Goal: Navigation & Orientation: Find specific page/section

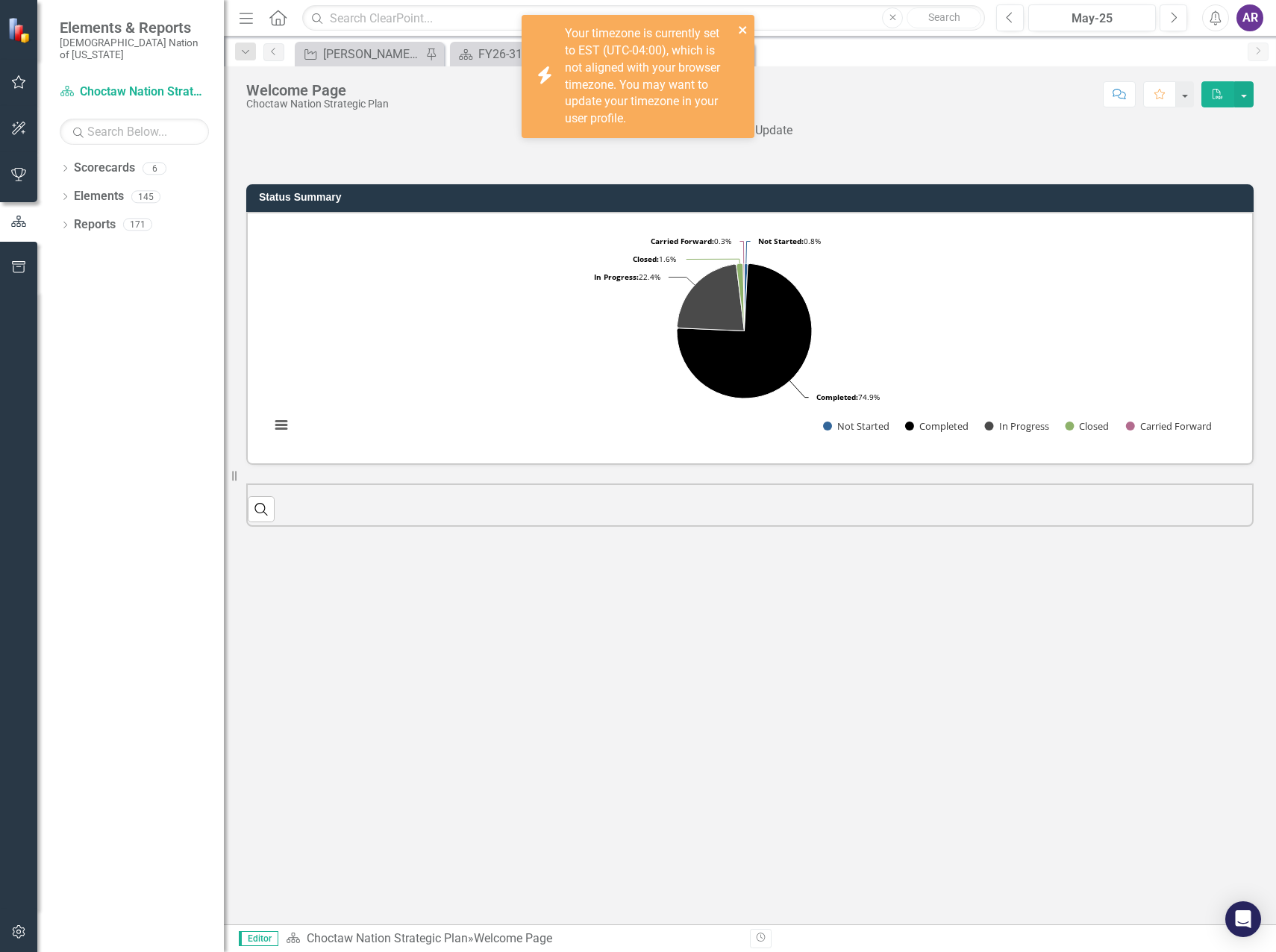
click at [744, 30] on icon "close" at bounding box center [742, 30] width 7 height 7
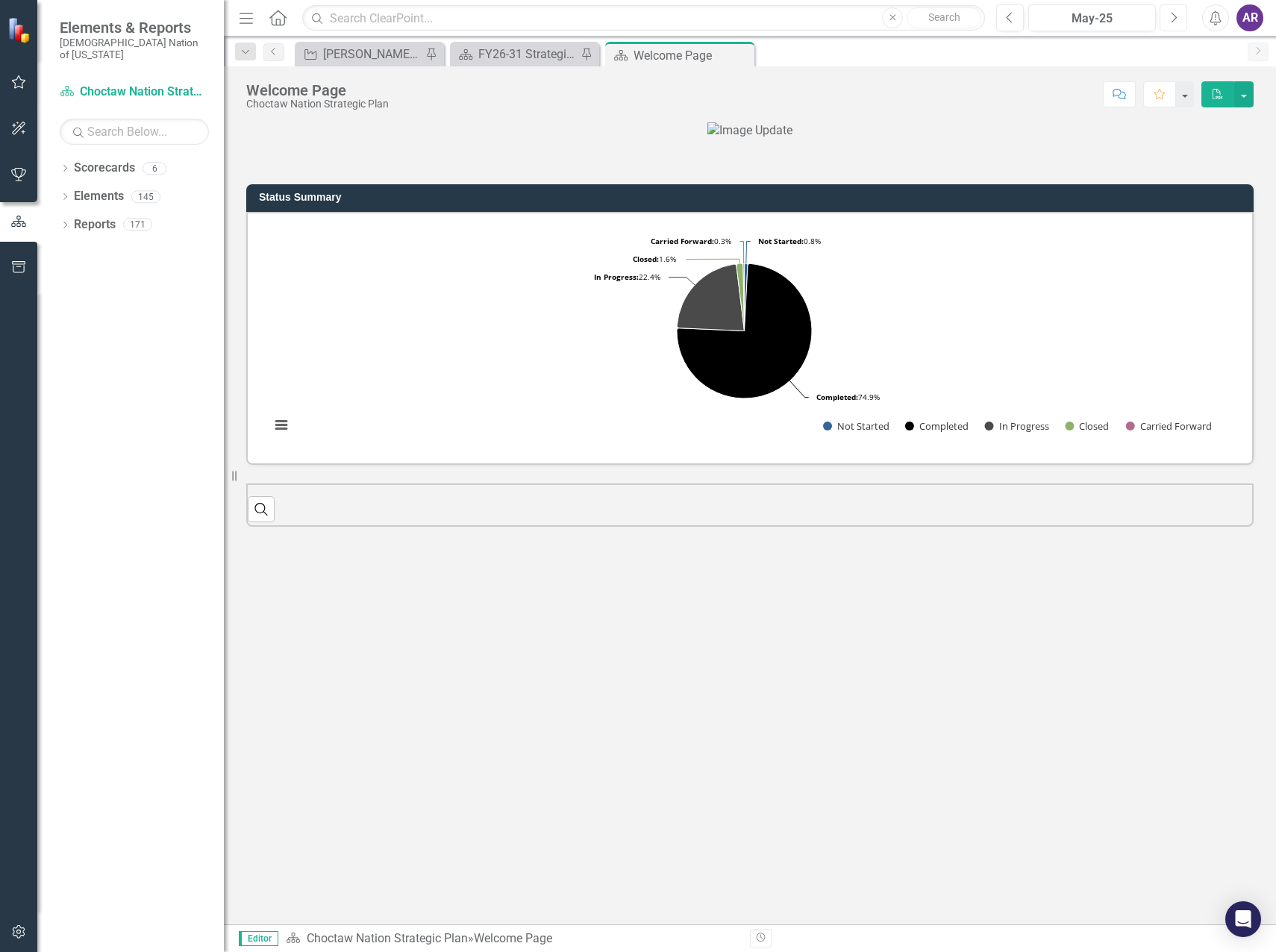
click at [1170, 21] on icon "Next" at bounding box center [1173, 18] width 8 height 13
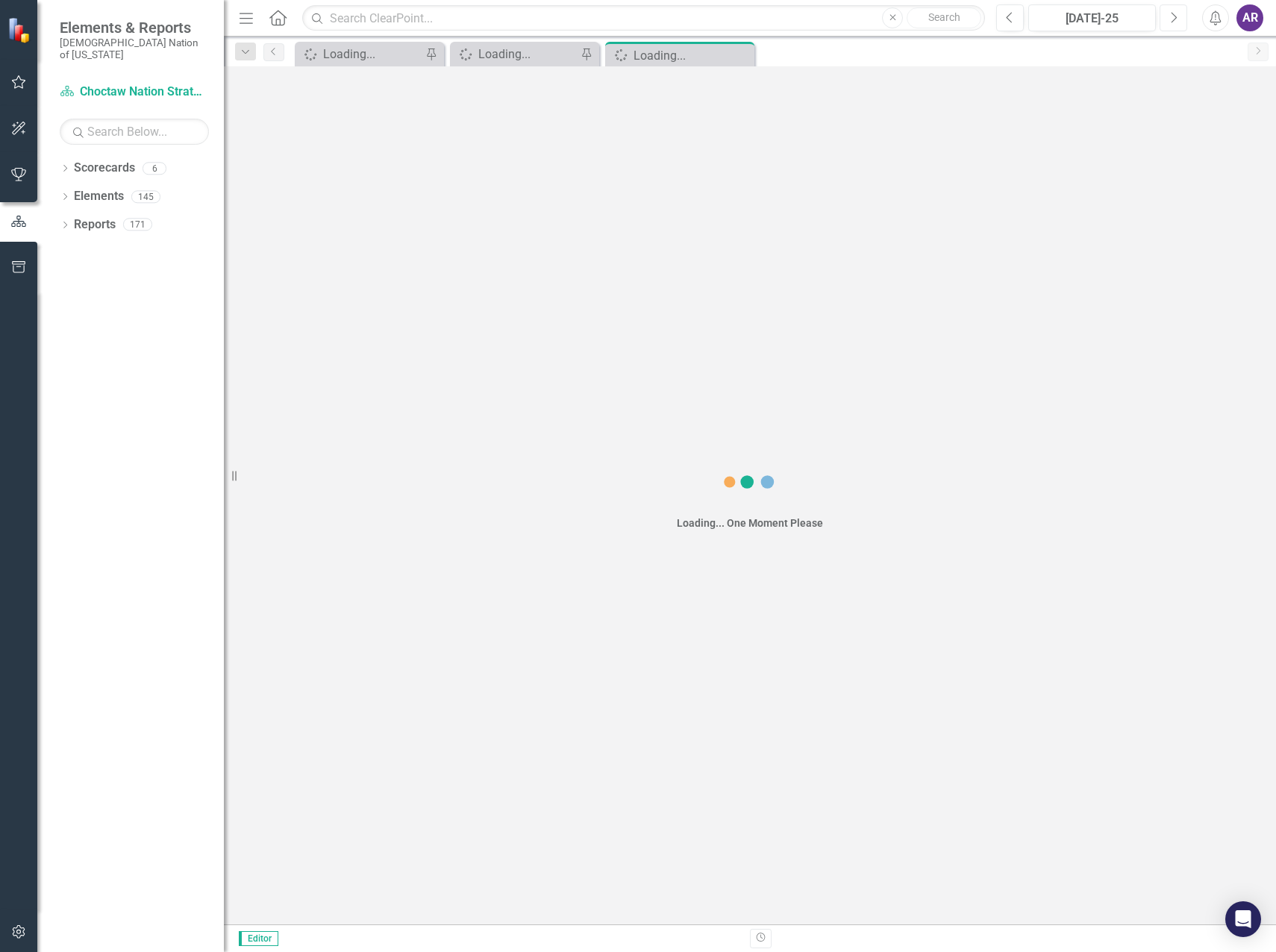
click at [1170, 21] on icon "Next" at bounding box center [1173, 18] width 8 height 13
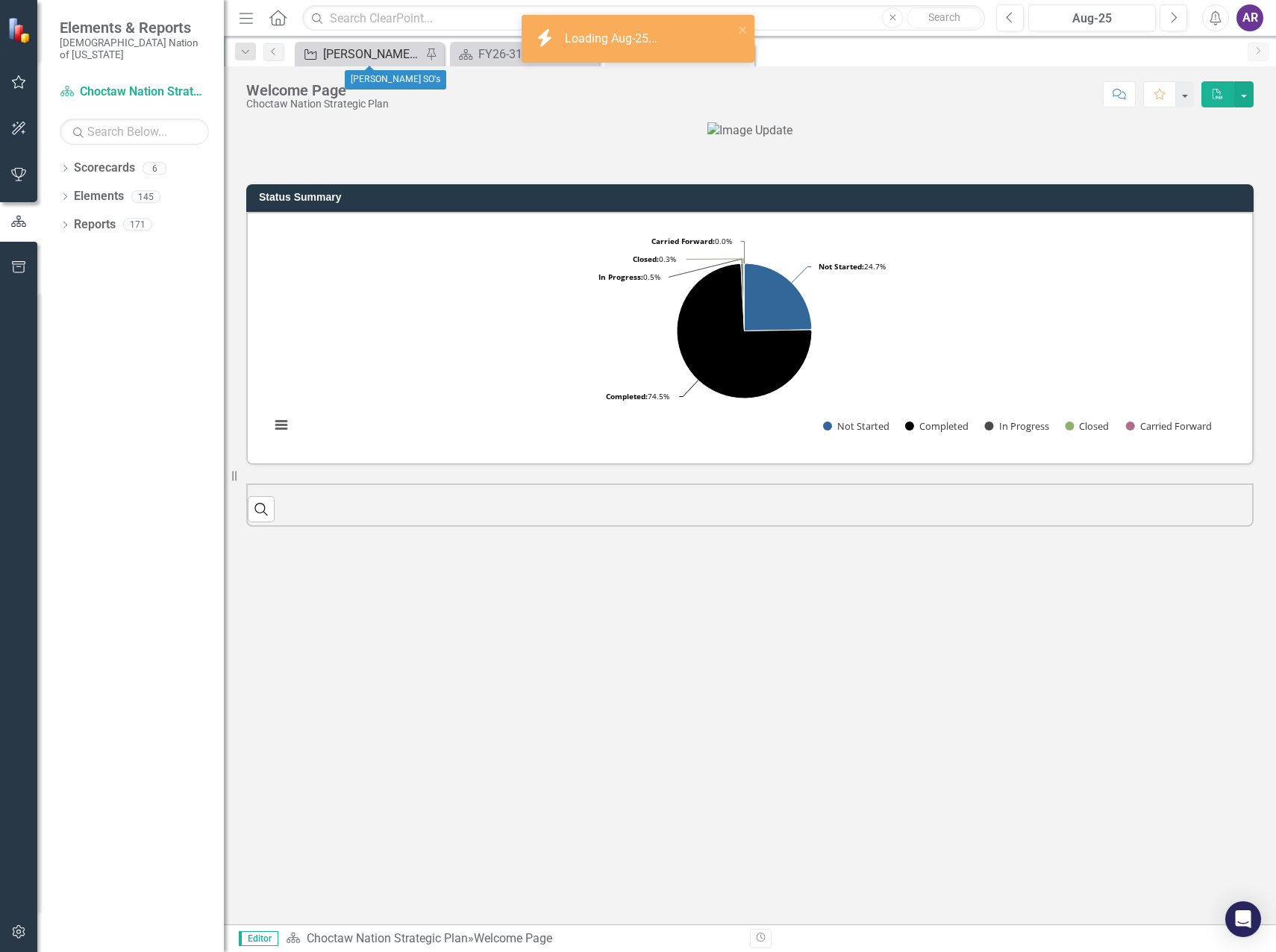
click at [374, 54] on div "[PERSON_NAME] SO's" at bounding box center [373, 54] width 98 height 19
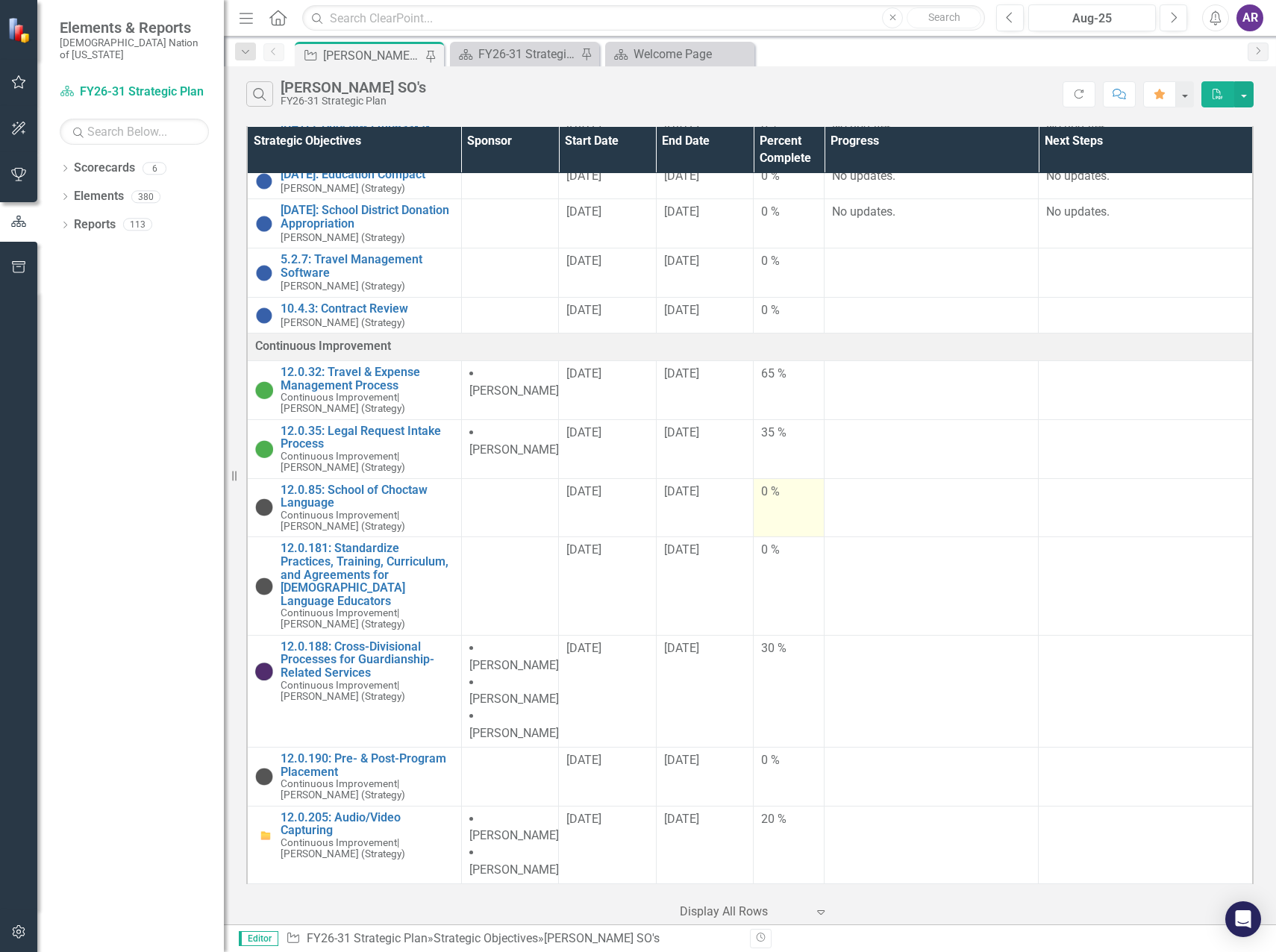
scroll to position [666, 0]
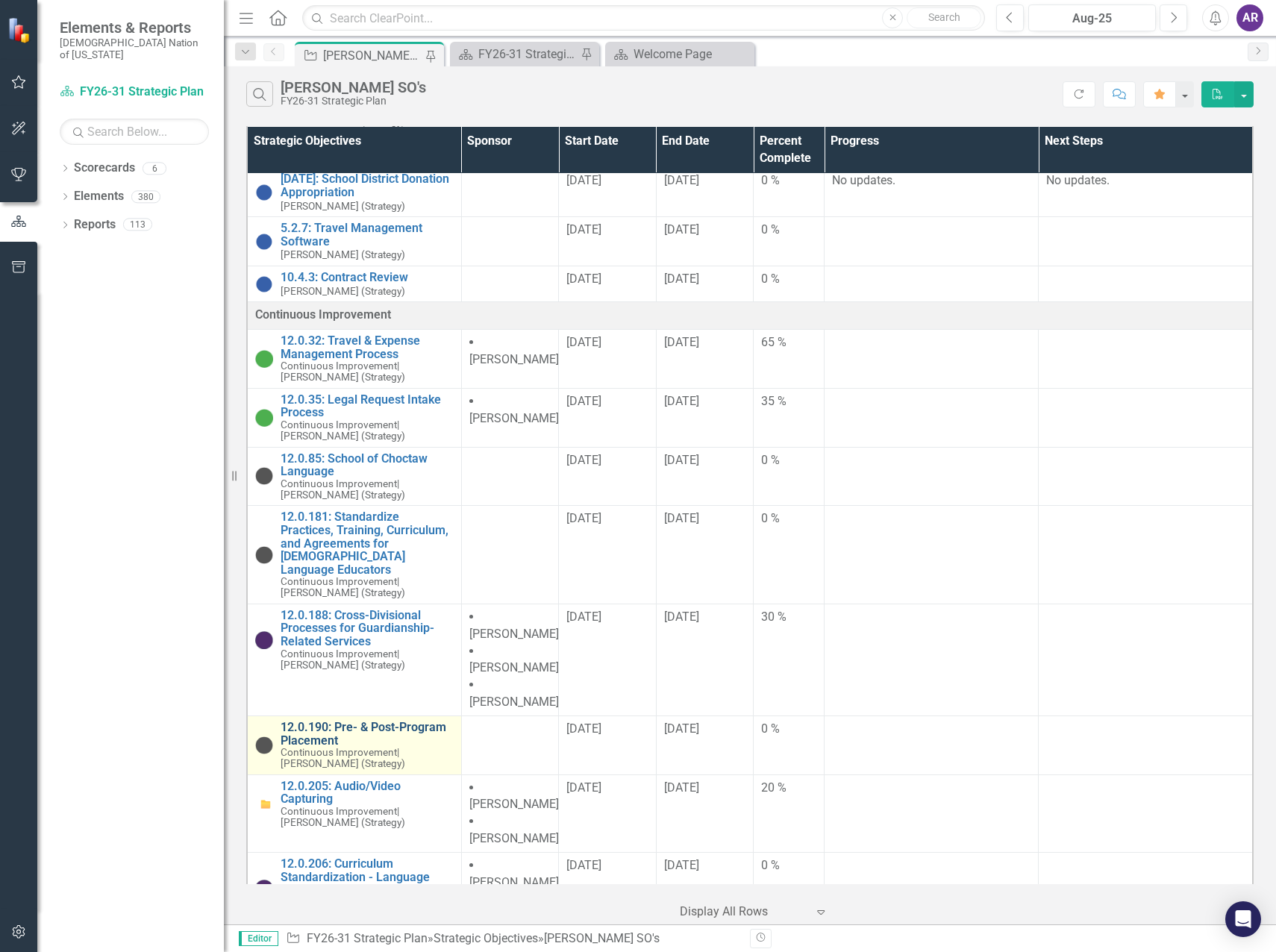
click at [408, 721] on link "12.0.190: Pre- & Post-Program Placement" at bounding box center [367, 734] width 173 height 26
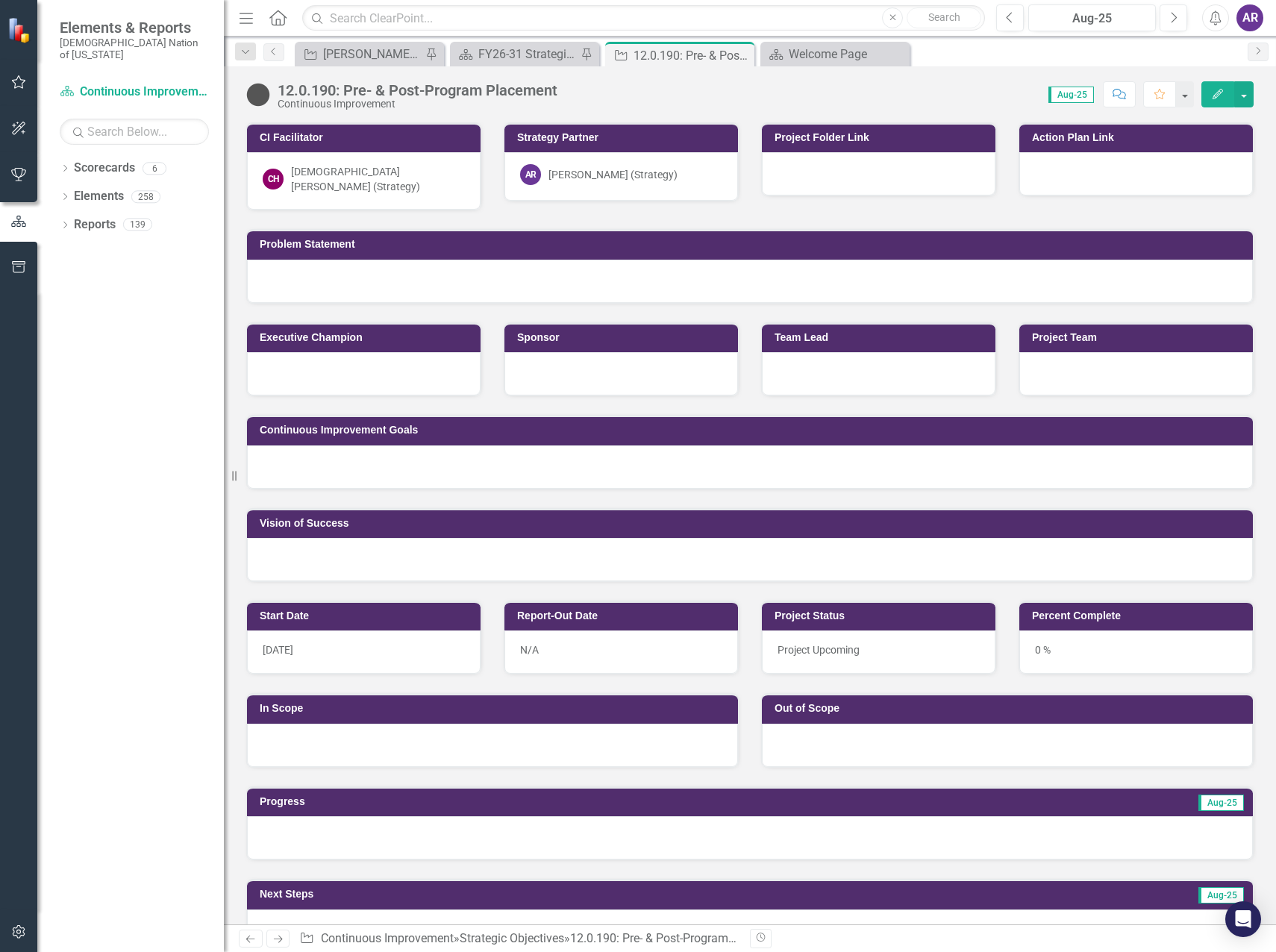
click at [360, 44] on div "Strategic Objective [PERSON_NAME] SO's Pin" at bounding box center [369, 54] width 149 height 25
click at [382, 47] on div "[PERSON_NAME] SO's" at bounding box center [373, 54] width 98 height 19
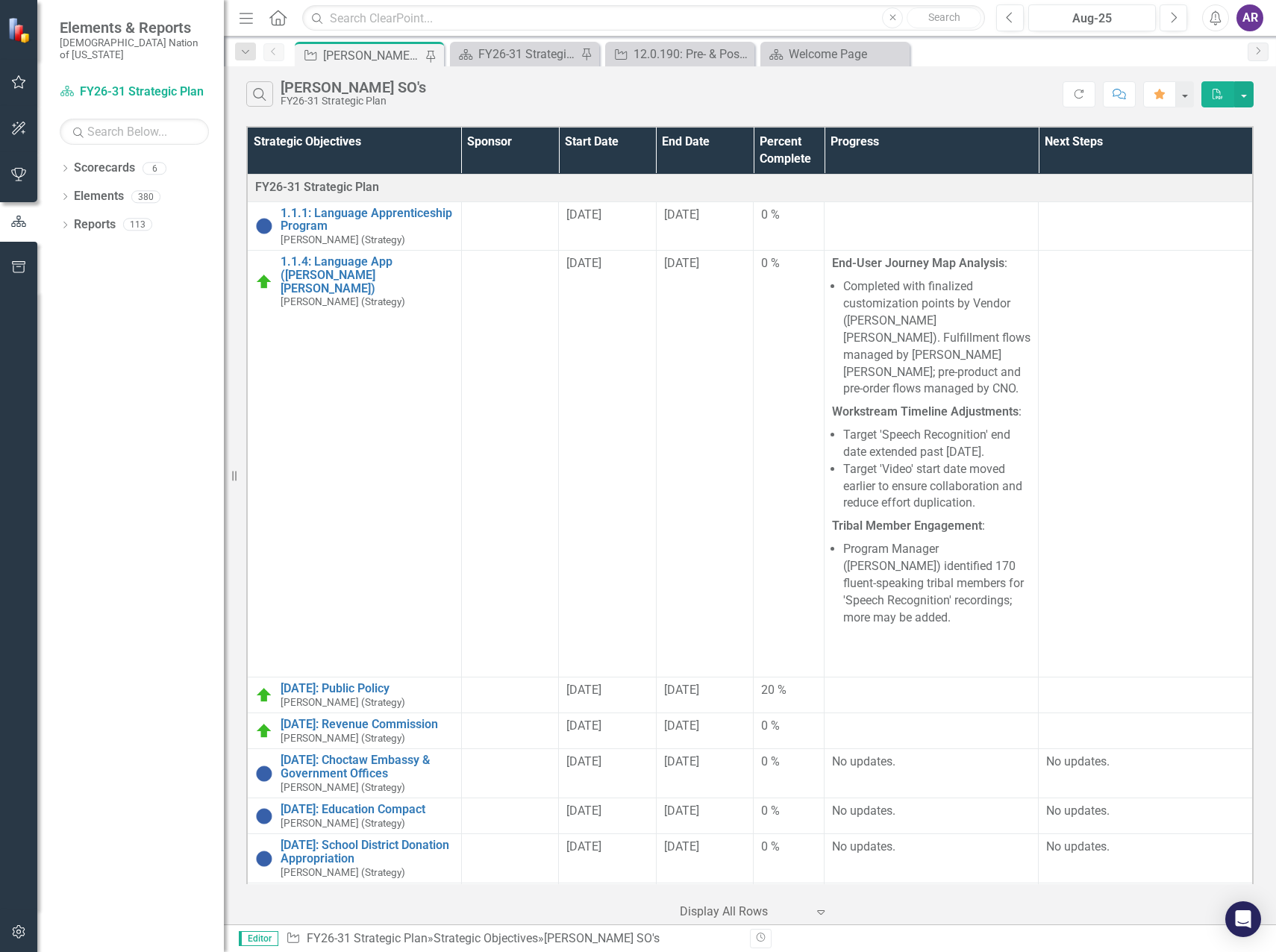
click at [643, 93] on div "Search [PERSON_NAME] SO's FY26-31 Strategic Plan" at bounding box center [654, 94] width 816 height 25
click at [643, 92] on div "Search [PERSON_NAME] SO's FY26-31 Strategic Plan" at bounding box center [654, 94] width 816 height 25
